Goal: Information Seeking & Learning: Learn about a topic

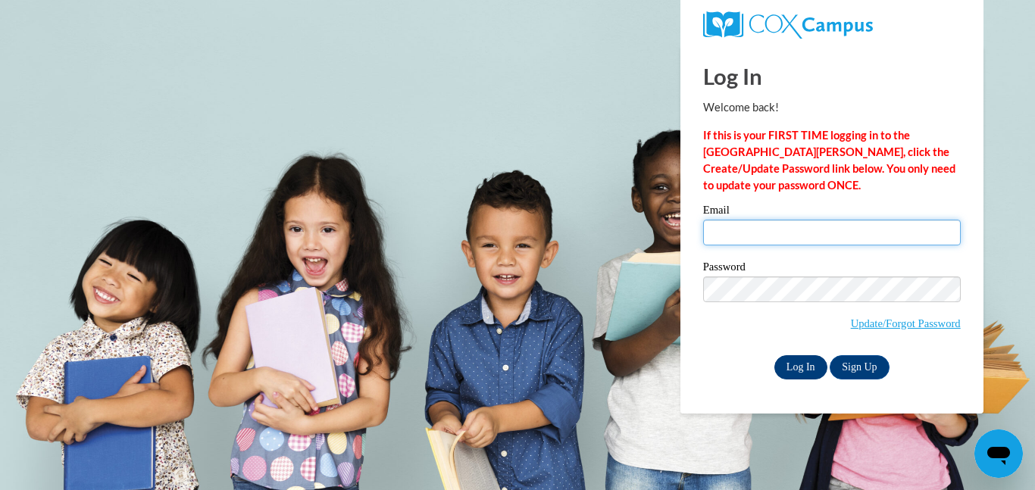
type input "alainacovert05@gmail.com"
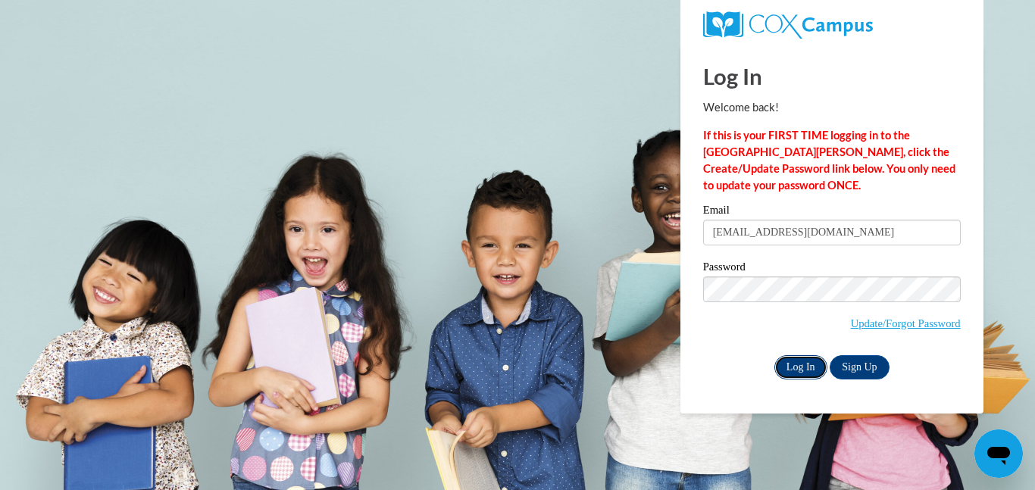
click at [807, 362] on input "Log In" at bounding box center [800, 367] width 53 height 24
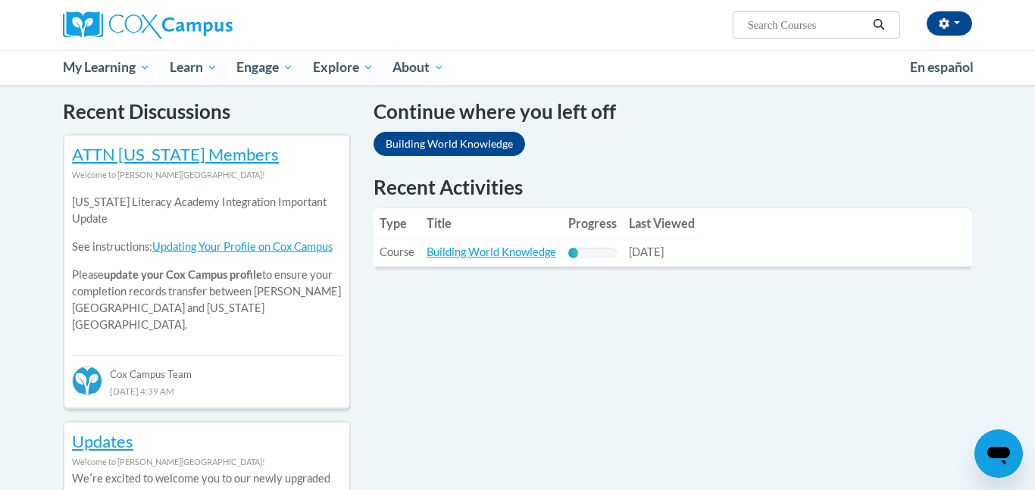
scroll to position [454, 0]
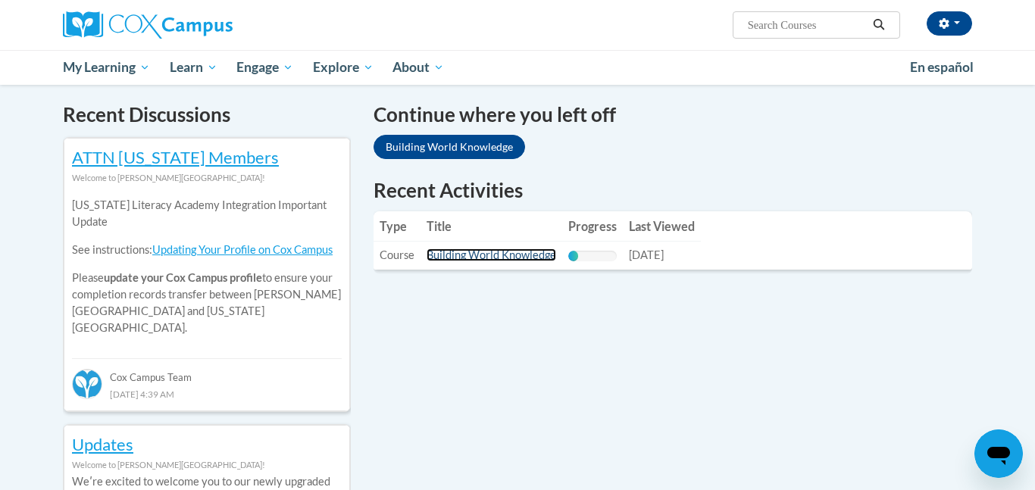
click at [462, 251] on link "Building World Knowledge" at bounding box center [491, 254] width 130 height 13
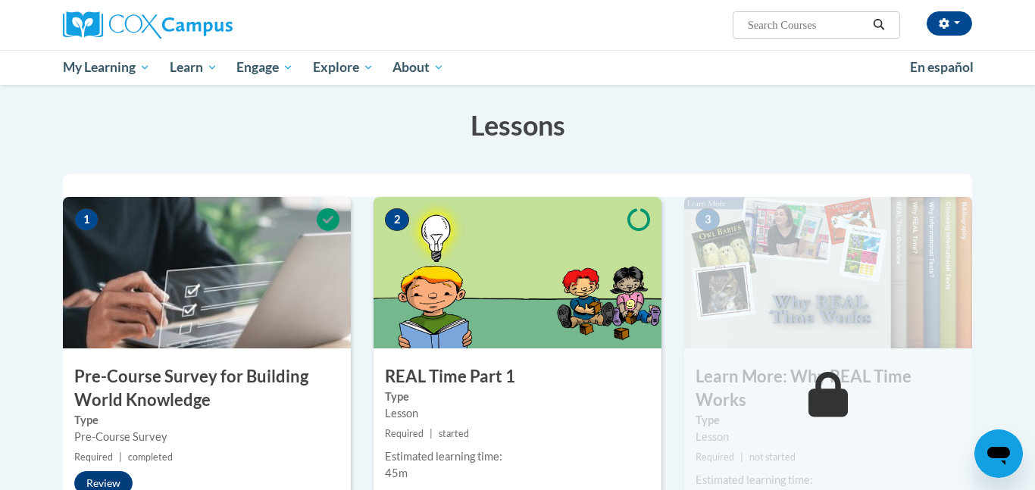
click at [691, 108] on h3 "Lessons" at bounding box center [517, 125] width 909 height 38
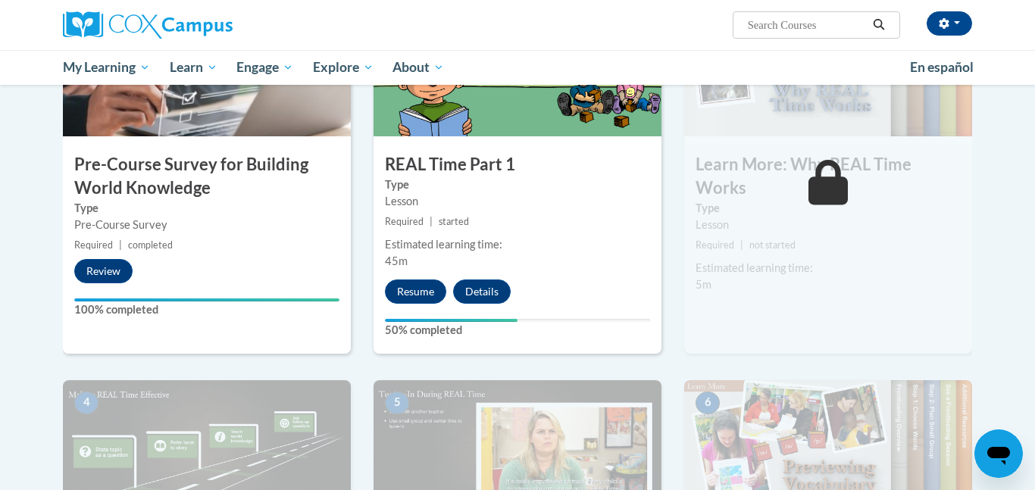
scroll to position [403, 0]
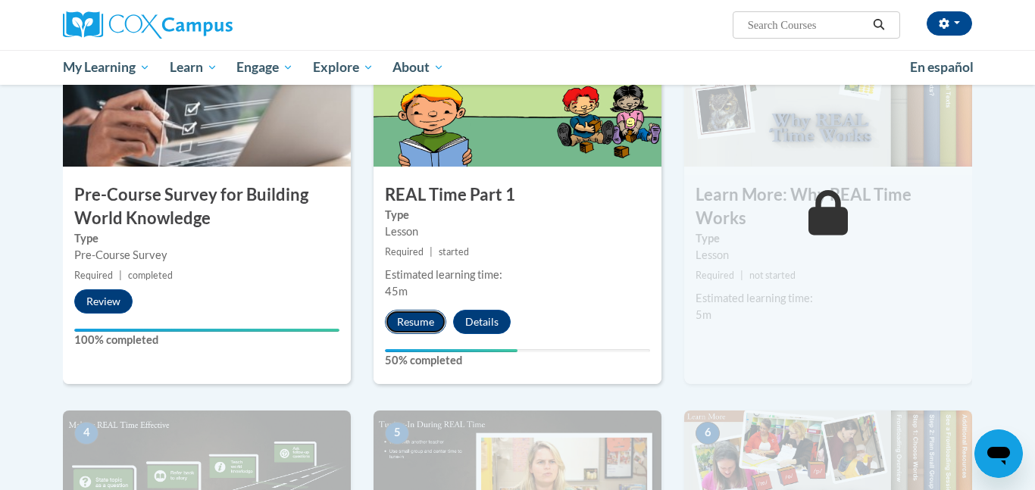
click at [401, 322] on button "Resume" at bounding box center [415, 322] width 61 height 24
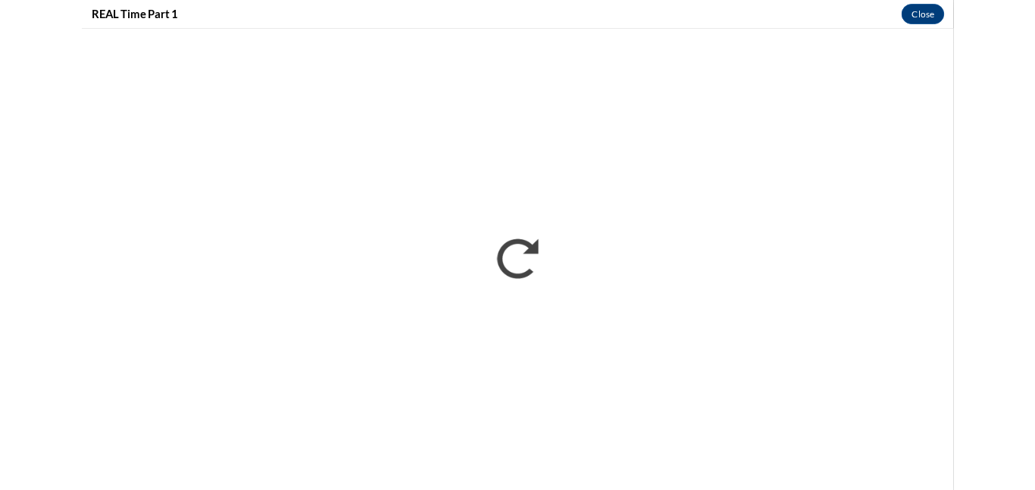
scroll to position [0, 0]
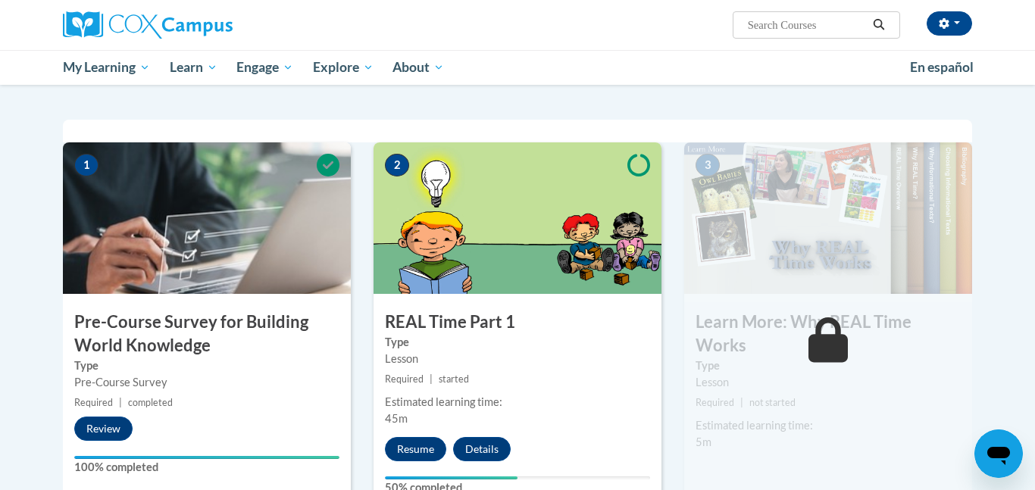
scroll to position [303, 0]
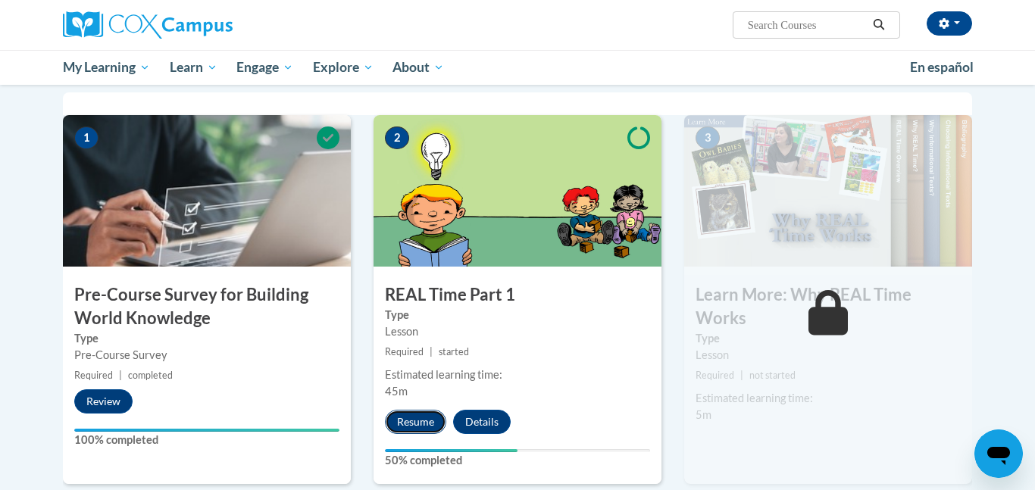
click at [404, 417] on button "Resume" at bounding box center [415, 422] width 61 height 24
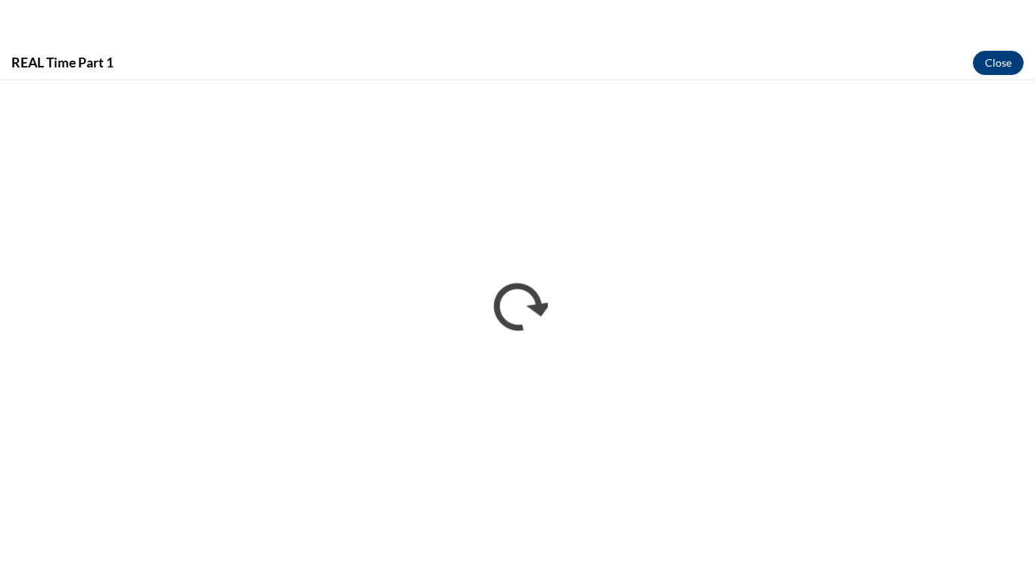
scroll to position [0, 0]
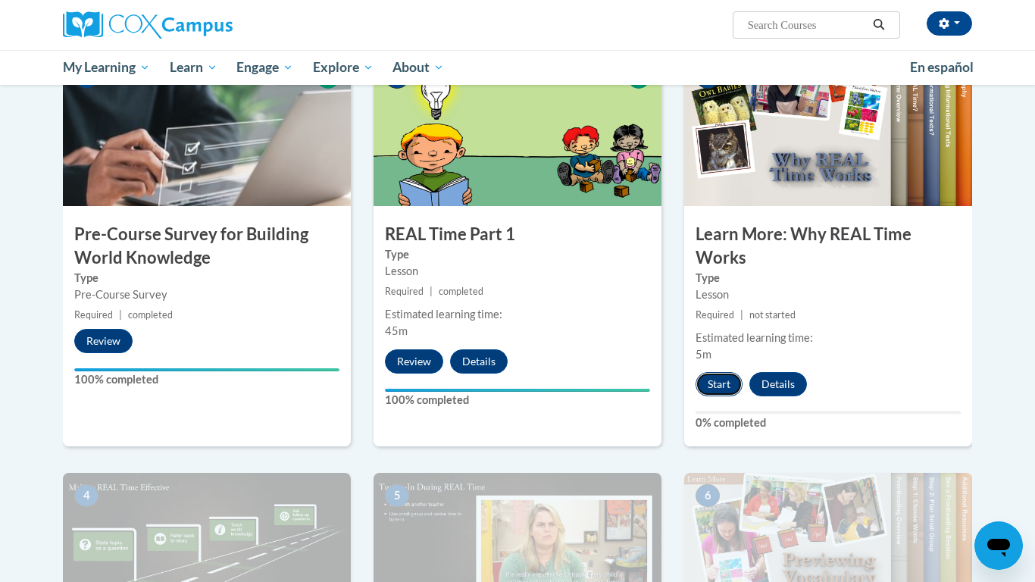
click at [715, 386] on button "Start" at bounding box center [718, 384] width 47 height 24
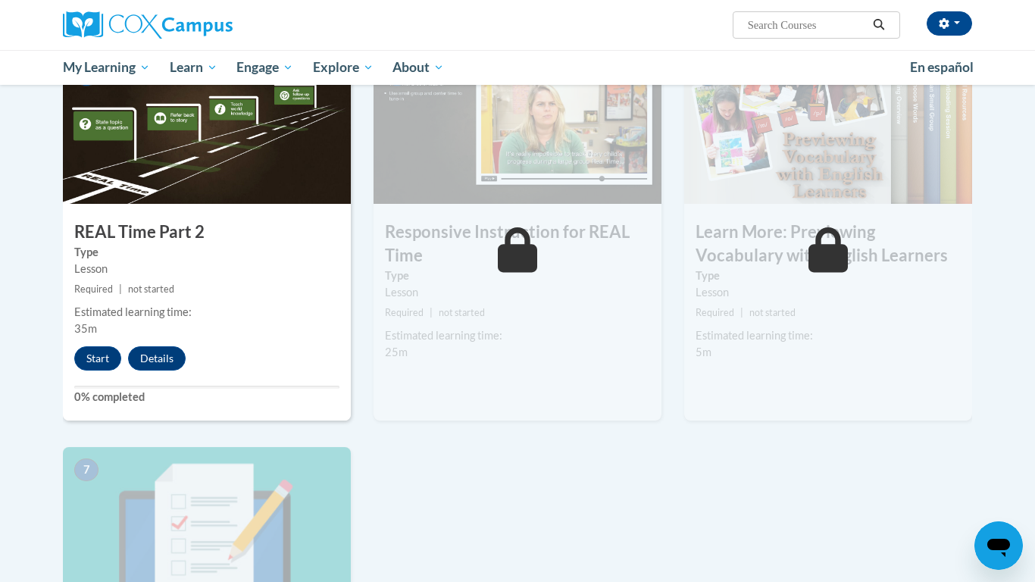
scroll to position [788, 0]
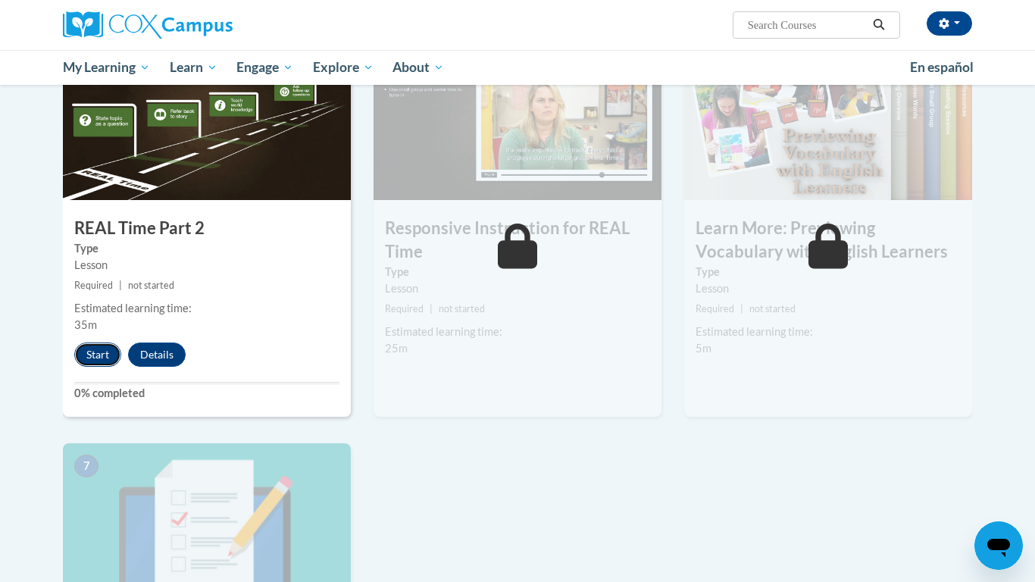
click at [95, 355] on button "Start" at bounding box center [97, 354] width 47 height 24
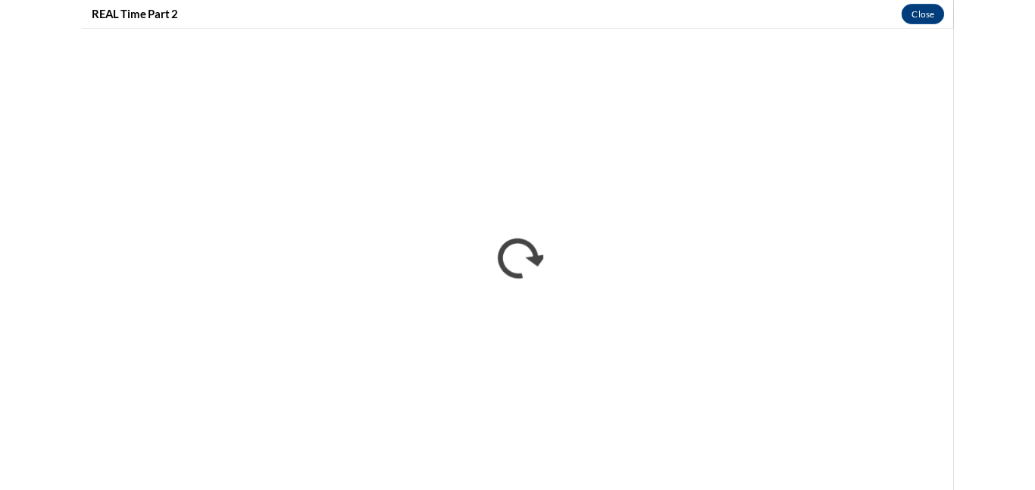
scroll to position [0, 0]
